Goal: Task Accomplishment & Management: Manage account settings

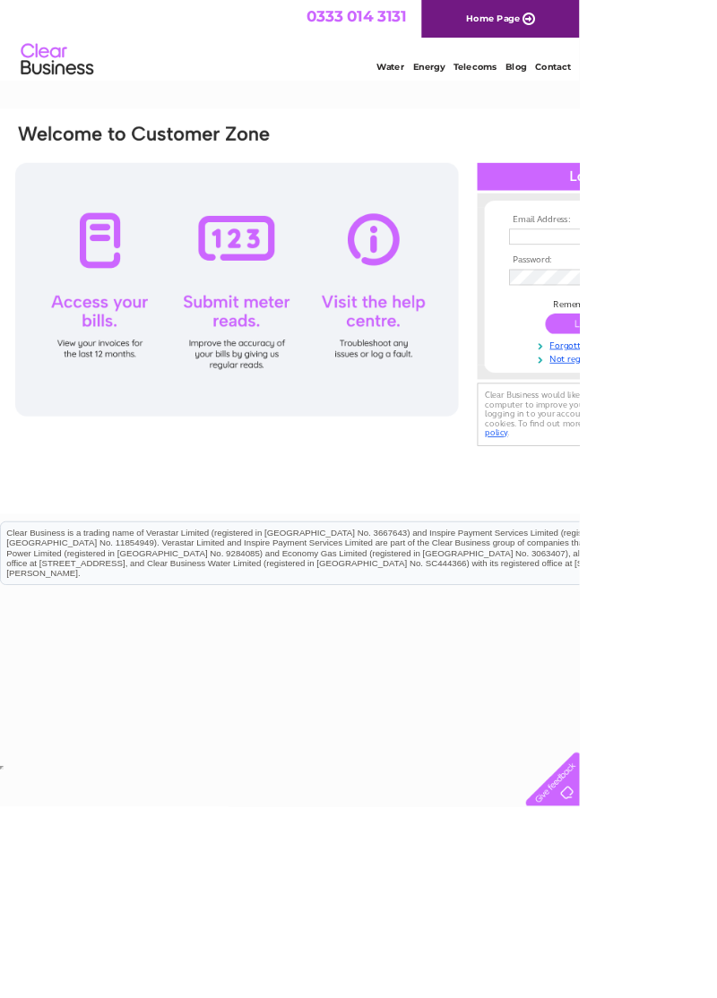
click at [647, 299] on input "text" at bounding box center [722, 293] width 185 height 20
type input "[EMAIL_ADDRESS][DOMAIN_NAME]"
click at [675, 390] on input "submit" at bounding box center [730, 402] width 110 height 25
click at [716, 413] on input "submit" at bounding box center [730, 403] width 110 height 25
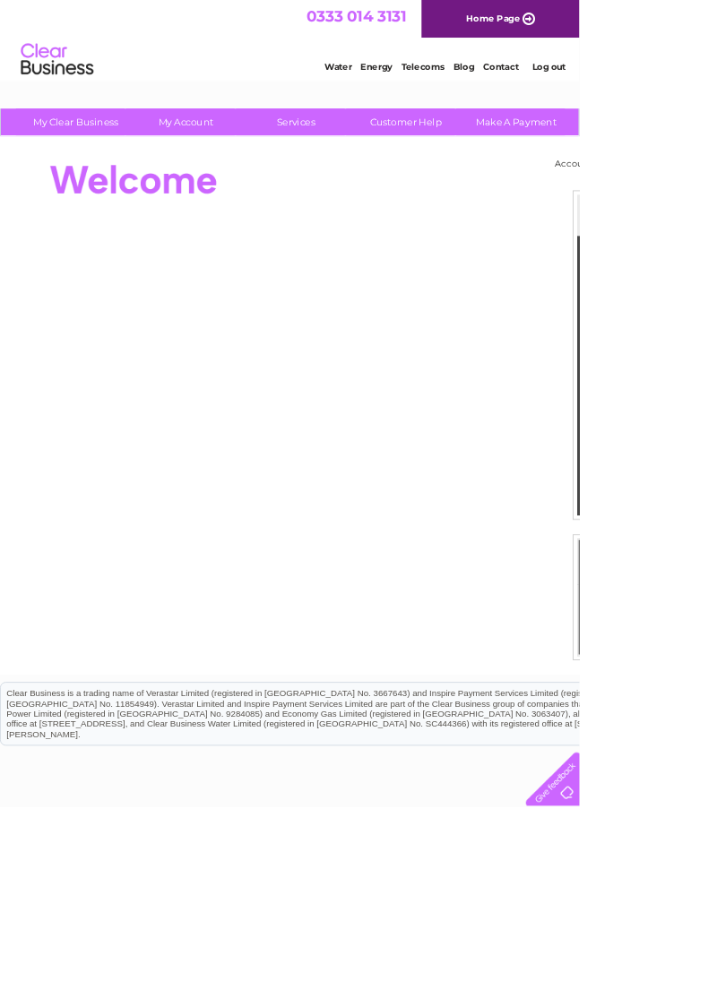
click at [229, 156] on link "My Account" at bounding box center [230, 150] width 148 height 33
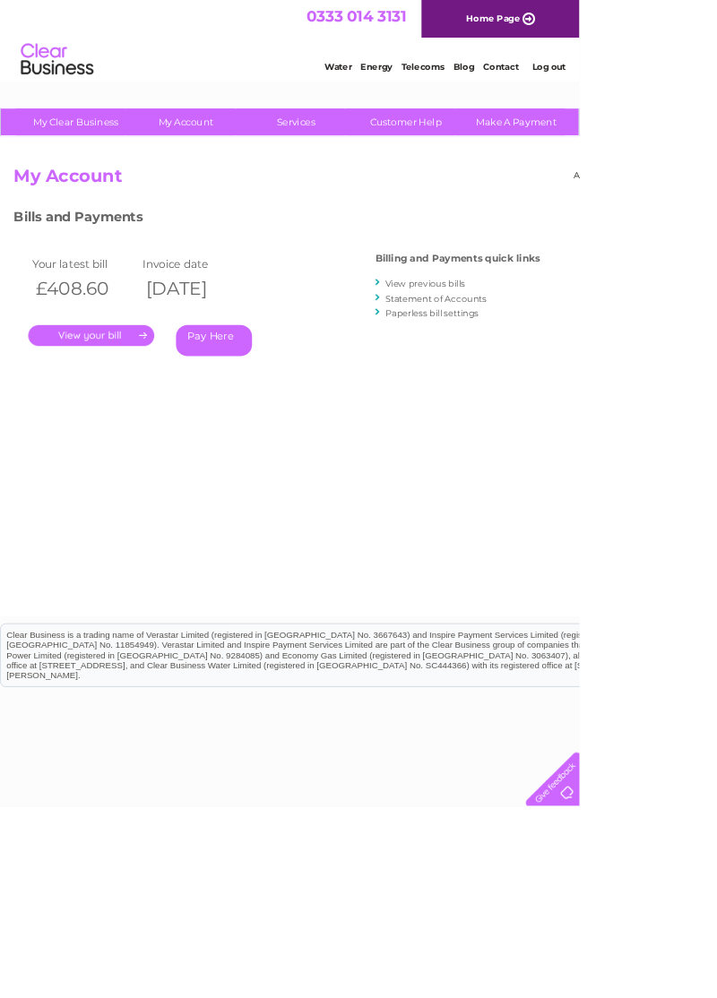
click at [84, 417] on link "." at bounding box center [113, 415] width 156 height 26
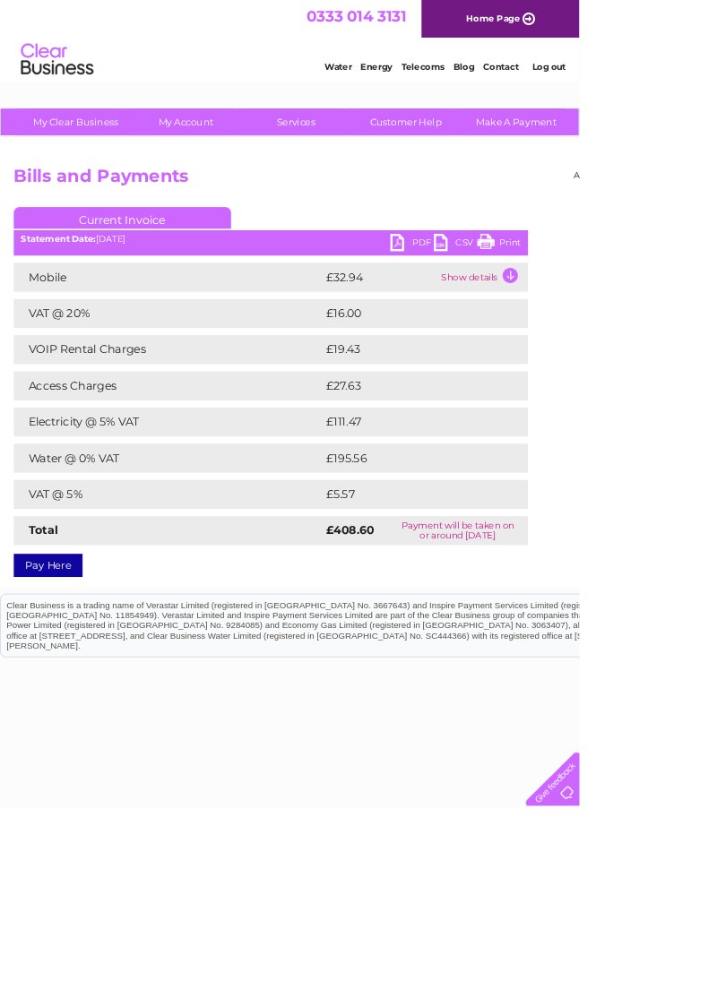
click at [489, 304] on link "PDF" at bounding box center [510, 302] width 54 height 26
